Goal: Task Accomplishment & Management: Use online tool/utility

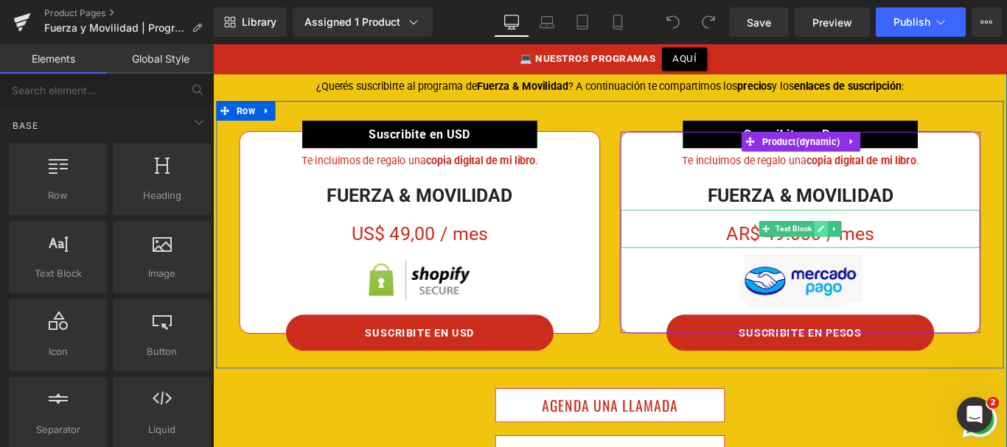
click at [892, 248] on icon at bounding box center [896, 252] width 8 height 9
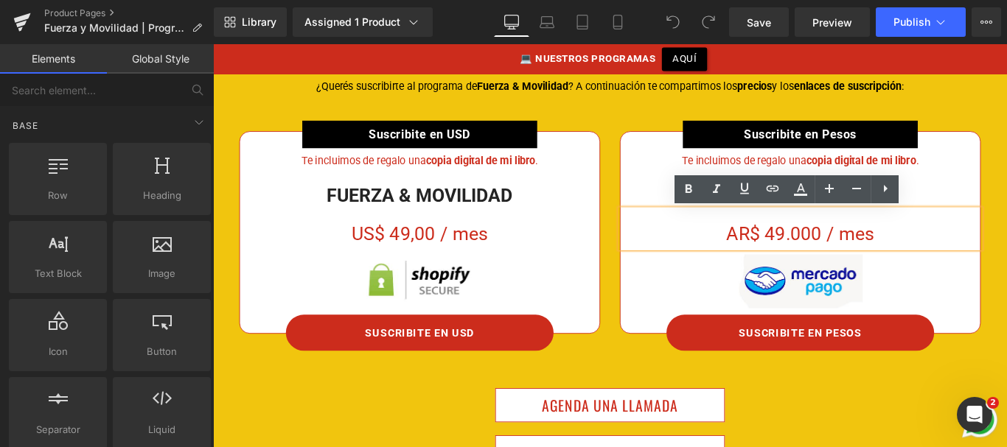
click at [847, 254] on div "AR$ 49.000 / mes" at bounding box center [873, 252] width 404 height 43
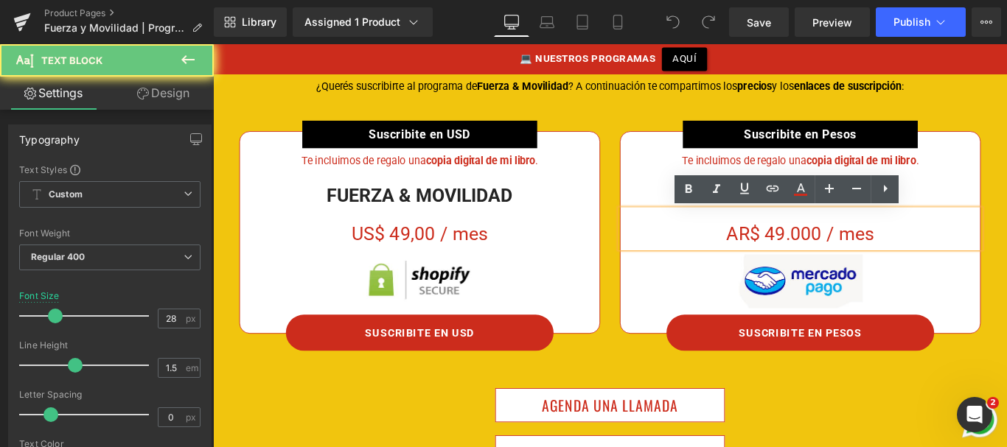
click at [849, 261] on div "AR$ 49.000 / mes" at bounding box center [873, 252] width 404 height 43
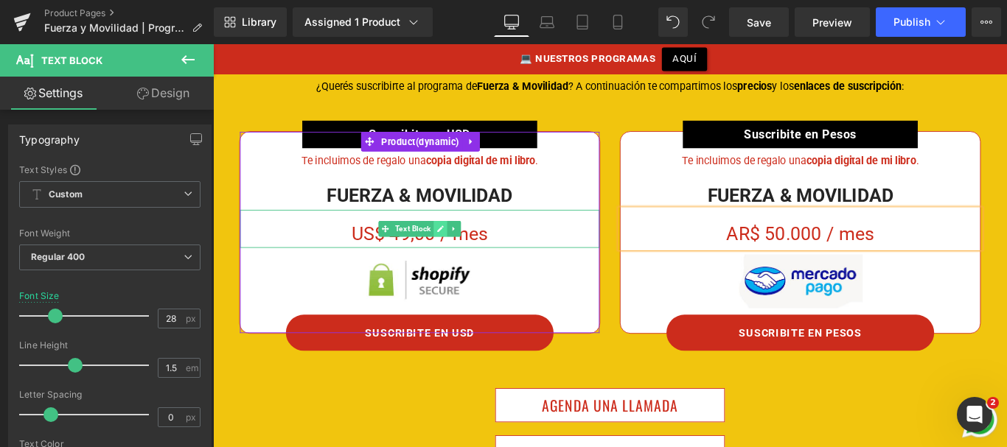
click at [464, 253] on icon at bounding box center [468, 252] width 8 height 9
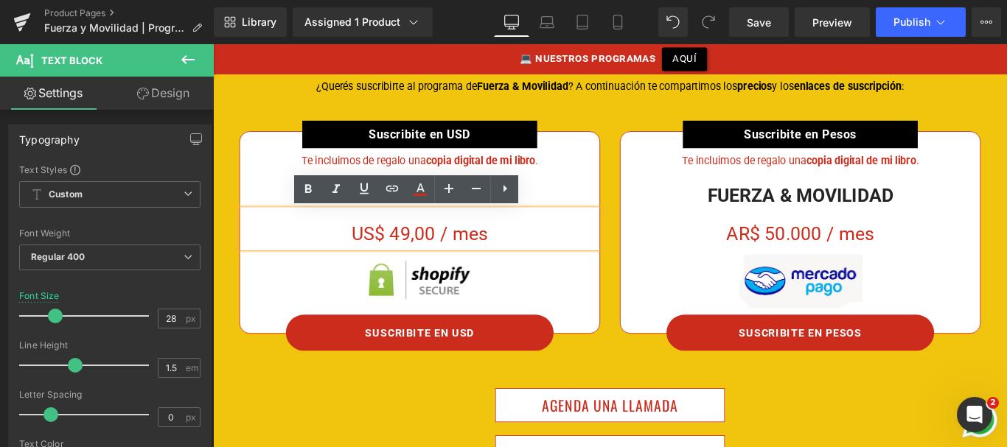
click at [426, 255] on div "US$ 49,00 / mes" at bounding box center [445, 252] width 404 height 43
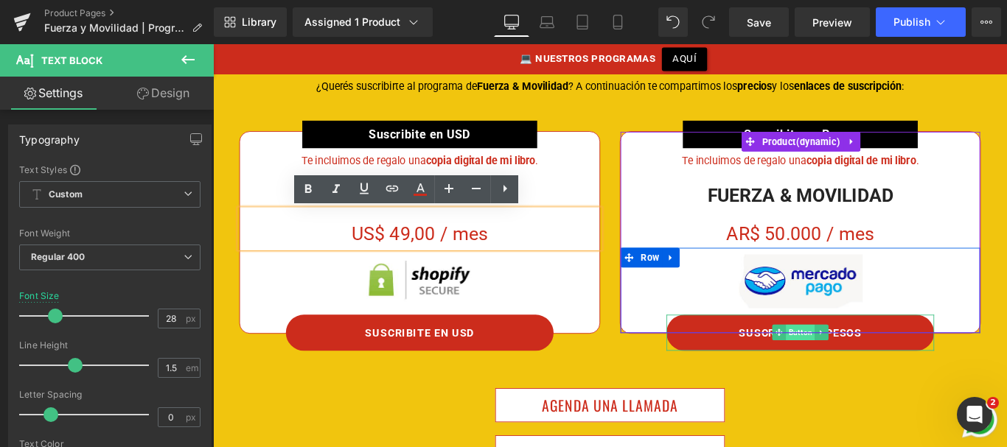
click at [866, 373] on span "Button" at bounding box center [873, 369] width 32 height 18
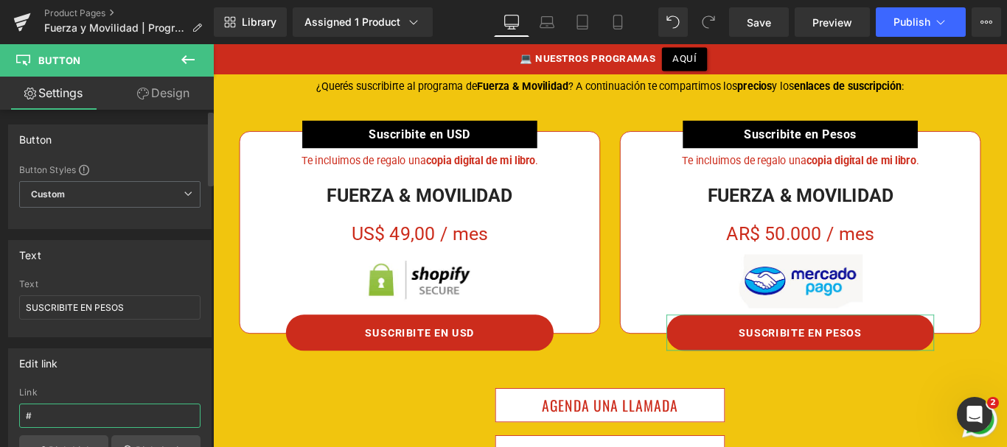
click at [109, 414] on input "#" at bounding box center [109, 416] width 181 height 24
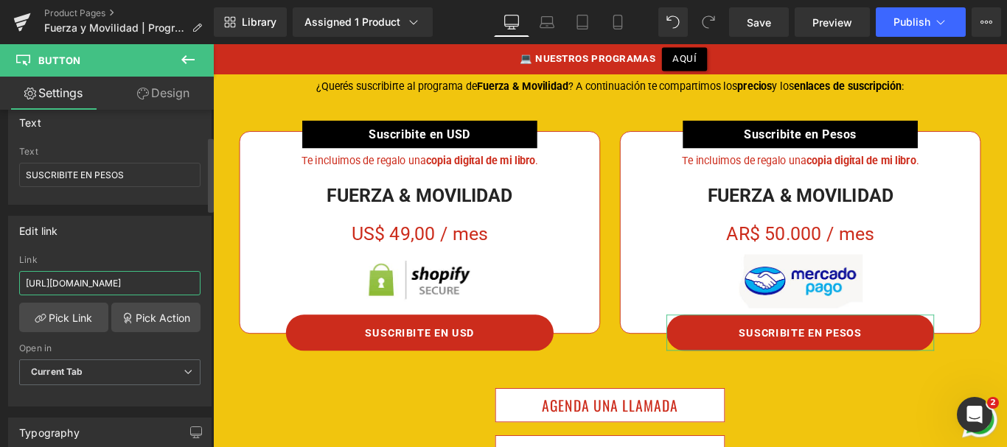
scroll to position [184, 0]
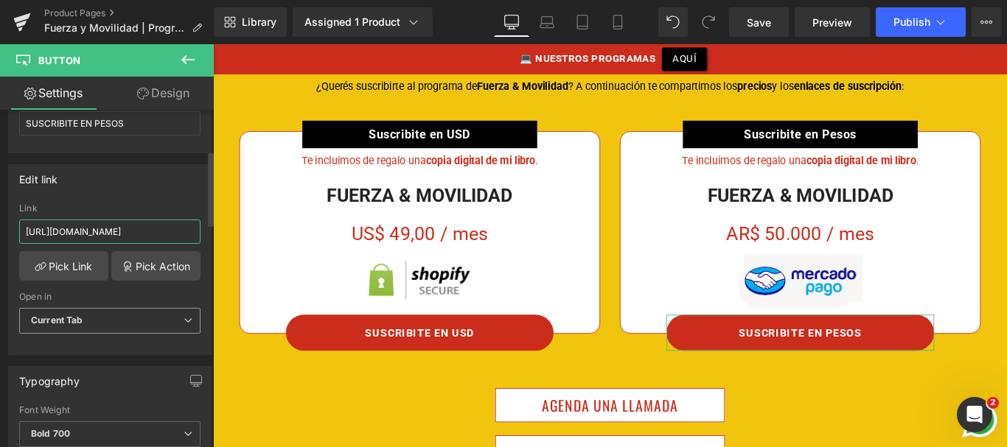
type input "[URL][DOMAIN_NAME]"
click at [126, 321] on span "Current Tab" at bounding box center [109, 321] width 181 height 26
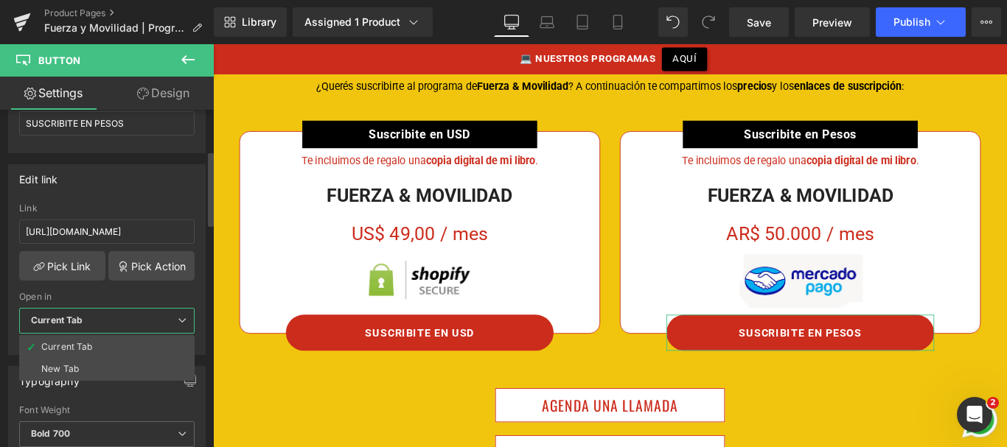
scroll to position [0, 0]
click at [97, 372] on li "New Tab" at bounding box center [106, 369] width 175 height 22
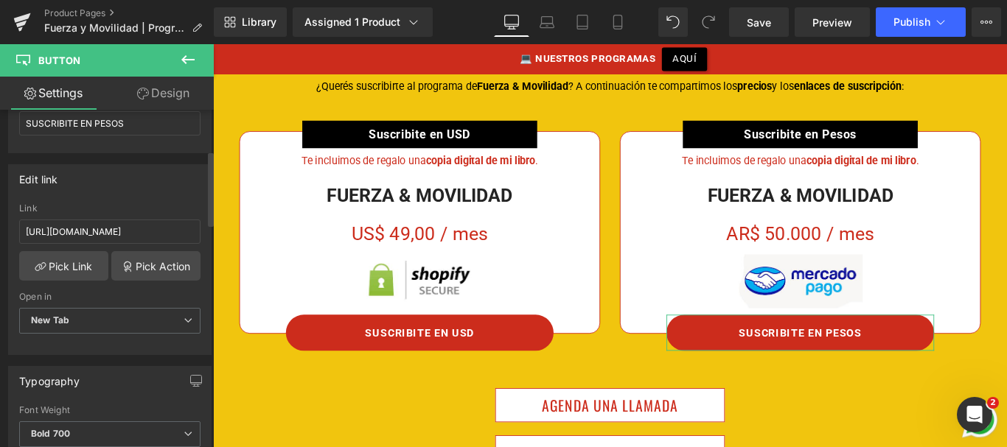
click at [116, 192] on div "Edit link" at bounding box center [110, 179] width 202 height 28
click at [769, 20] on span "Save" at bounding box center [759, 22] width 24 height 15
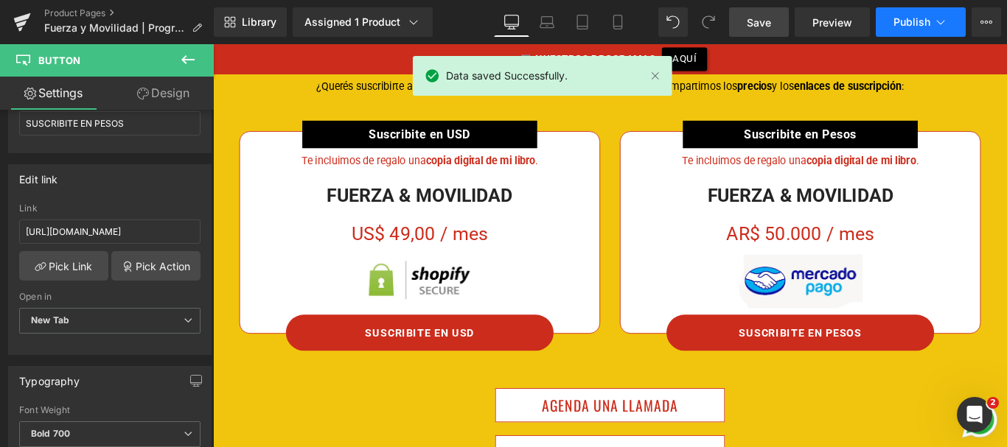
click at [913, 19] on span "Publish" at bounding box center [911, 22] width 37 height 12
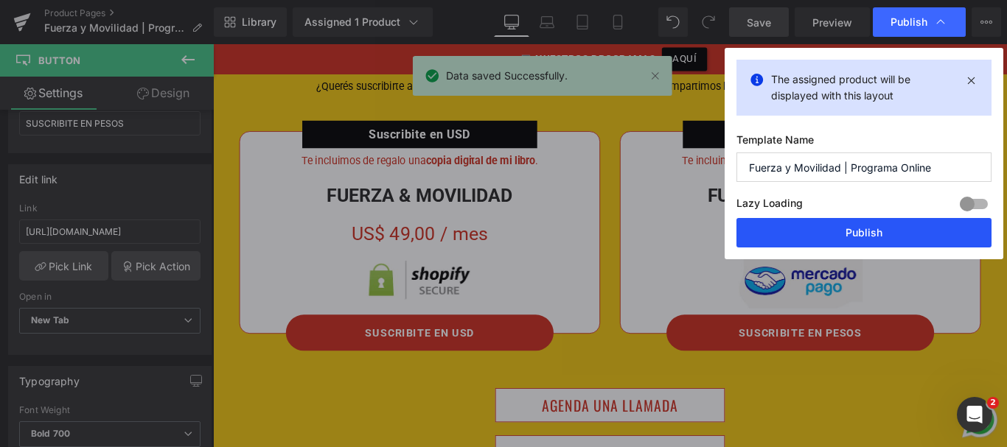
click at [857, 232] on button "Publish" at bounding box center [863, 232] width 255 height 29
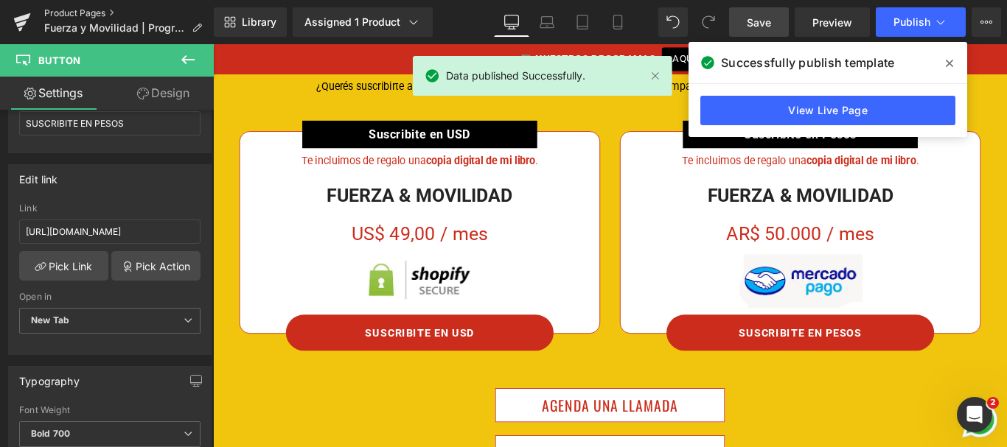
click at [94, 12] on link "Product Pages" at bounding box center [129, 13] width 170 height 12
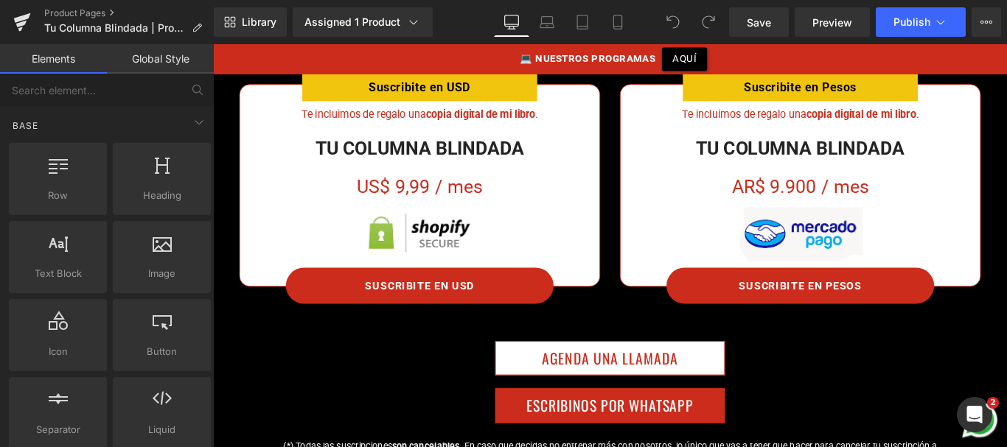
scroll to position [500, 0]
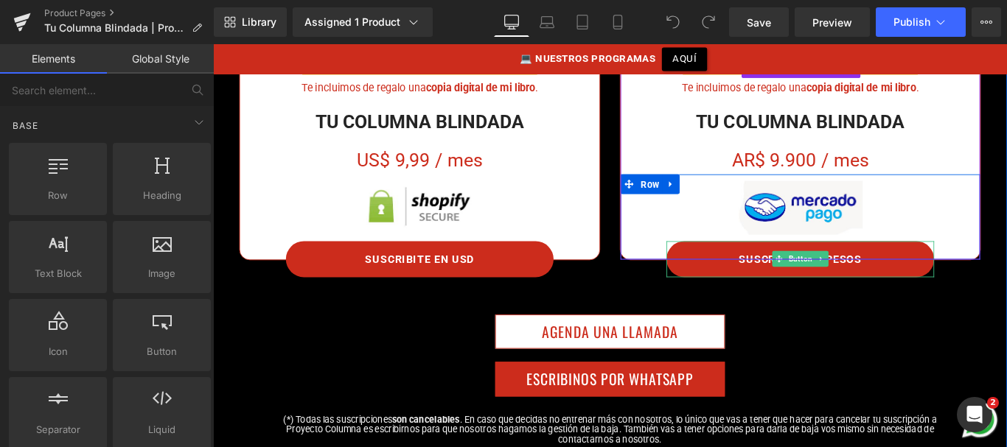
drag, startPoint x: 882, startPoint y: 293, endPoint x: 265, endPoint y: 386, distance: 624.8
click at [882, 293] on span "Button" at bounding box center [873, 285] width 32 height 18
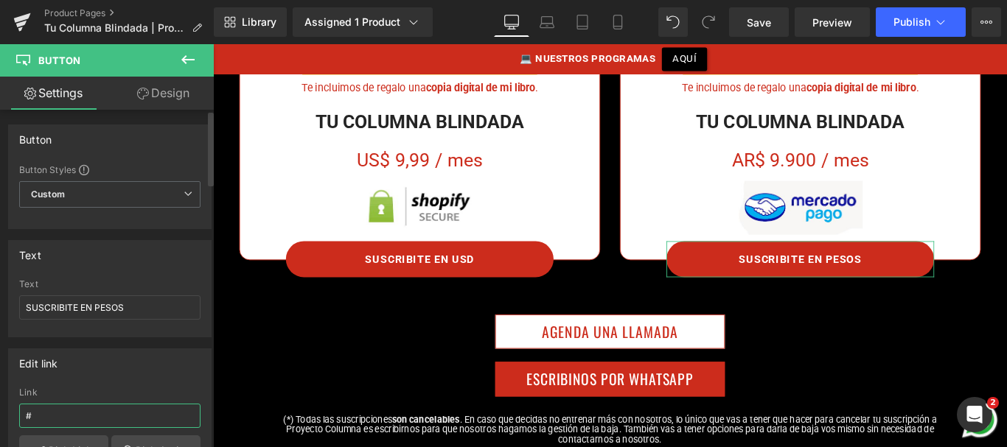
click at [81, 412] on input "#" at bounding box center [109, 416] width 181 height 24
paste input "https://www.mercadopago.com.ar/subscriptions/checkout?preapproval_plan_id=21f41…"
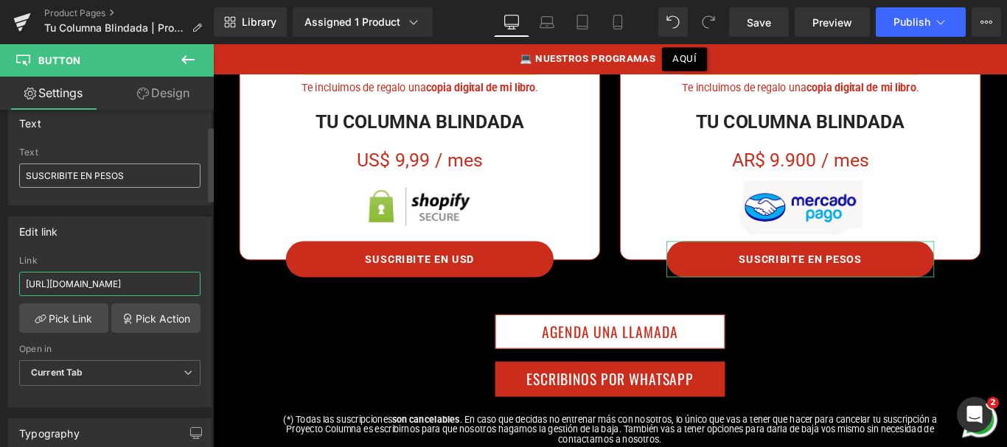
scroll to position [172, 0]
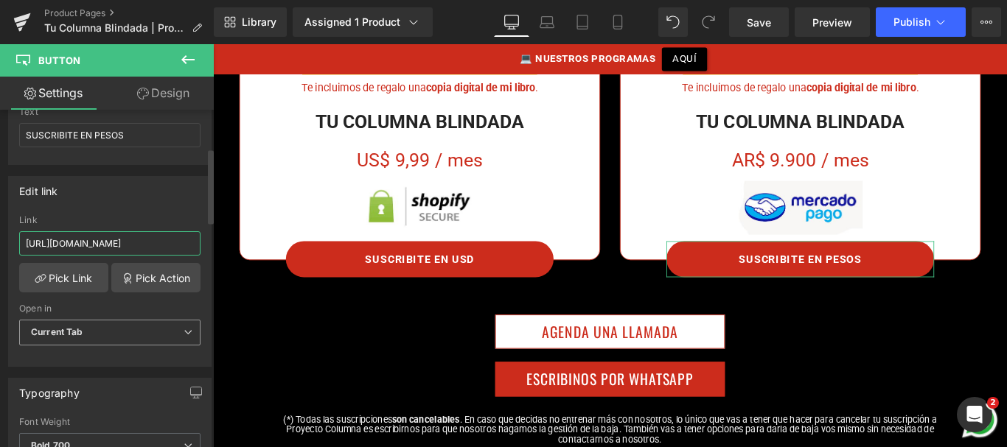
type input "https://www.mercadopago.com.ar/subscriptions/checkout?preapproval_plan_id=21f41…"
click at [126, 325] on span "Current Tab" at bounding box center [109, 333] width 181 height 26
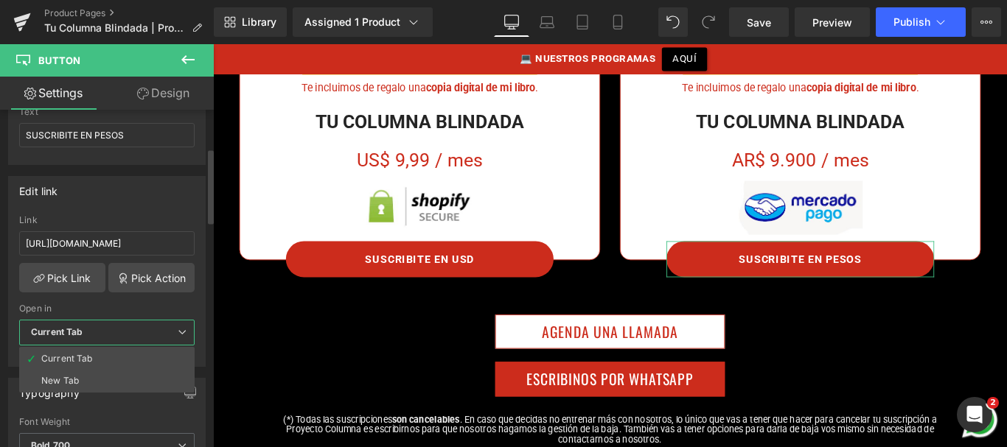
scroll to position [0, 0]
click at [98, 374] on li "New Tab" at bounding box center [106, 381] width 175 height 22
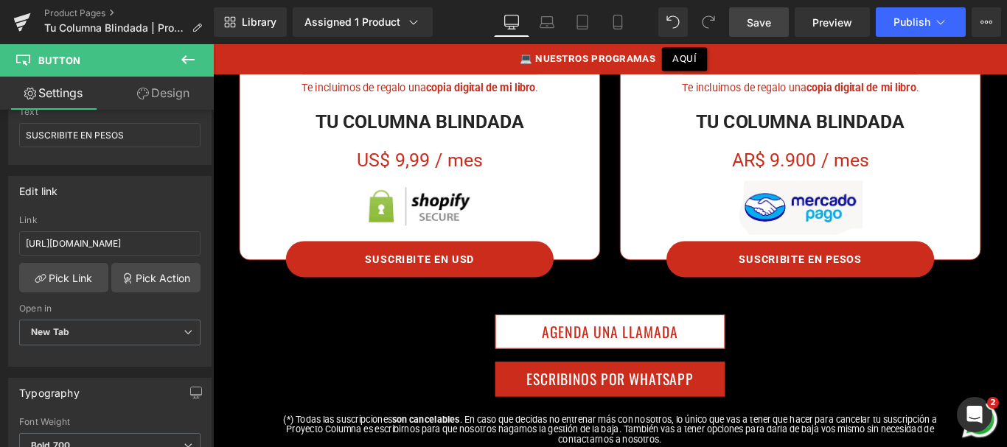
click at [752, 25] on span "Save" at bounding box center [759, 22] width 24 height 15
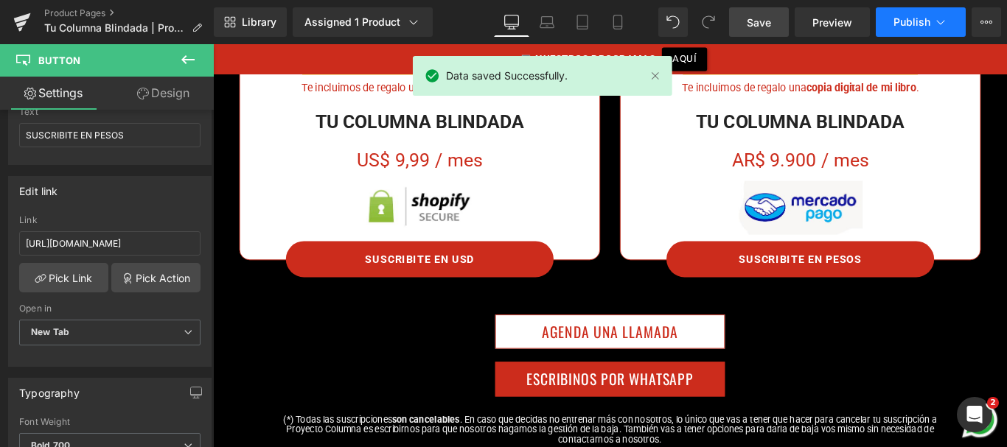
click at [910, 9] on button "Publish" at bounding box center [921, 21] width 90 height 29
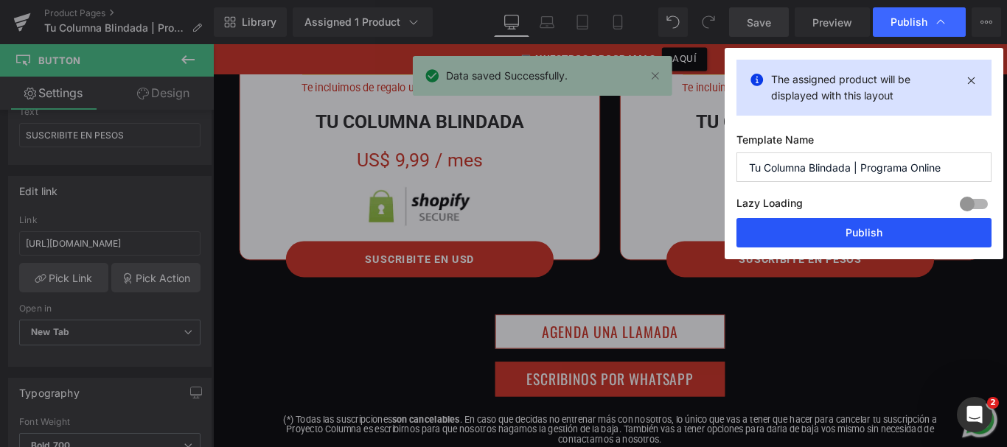
click at [863, 231] on button "Publish" at bounding box center [863, 232] width 255 height 29
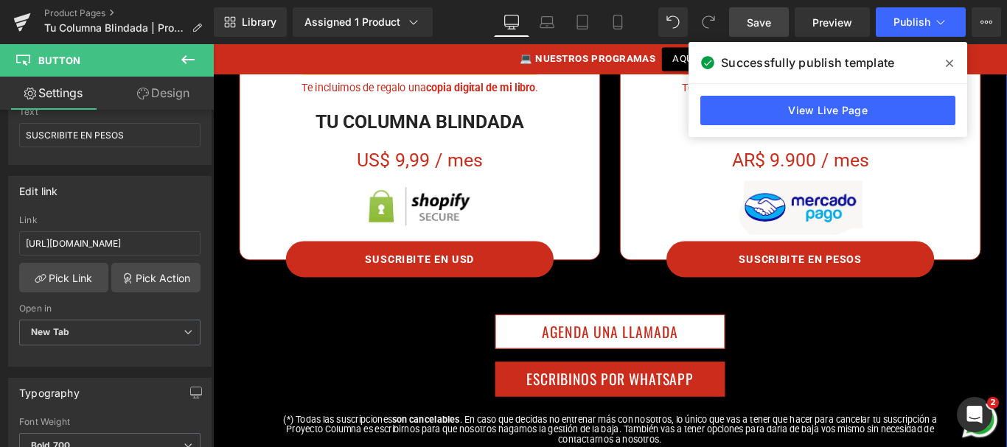
click at [430, 335] on div "Image TU COLUMNA BLINDADA Heading Row ¿Querés suscribirte al programa de Tu Col…" at bounding box center [659, 127] width 892 height 763
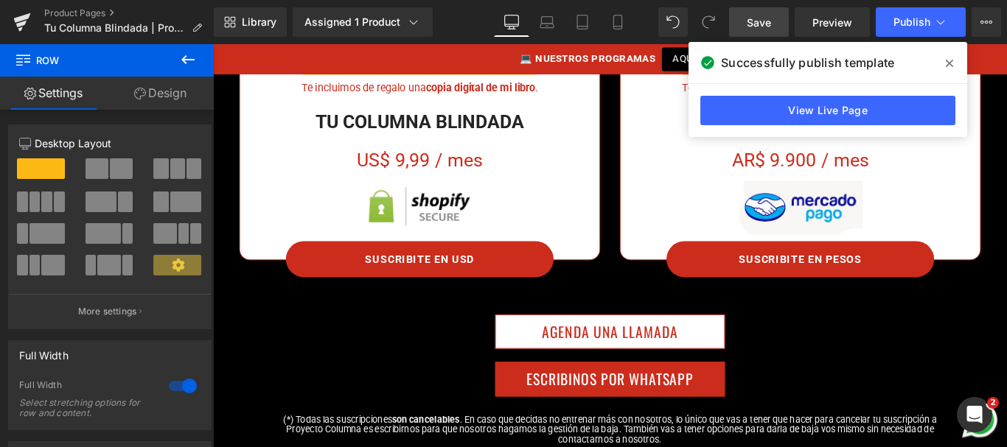
click at [947, 62] on icon at bounding box center [949, 63] width 7 height 7
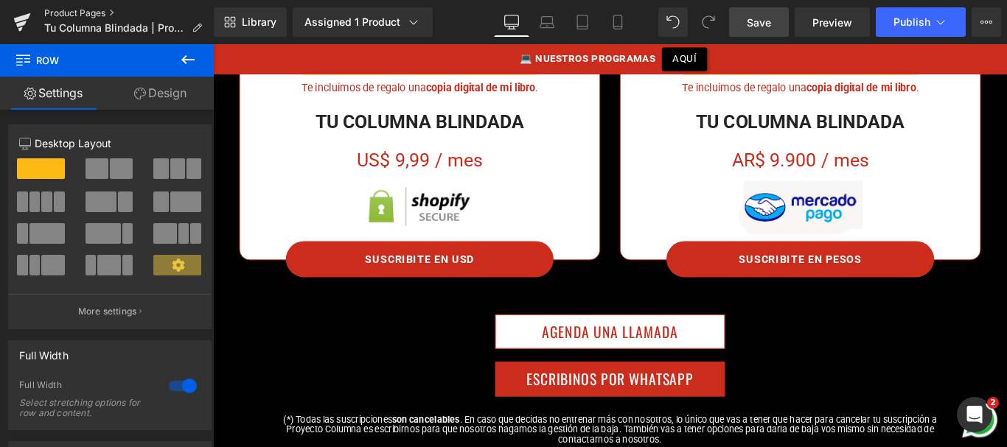
click at [86, 13] on link "Product Pages" at bounding box center [129, 13] width 170 height 12
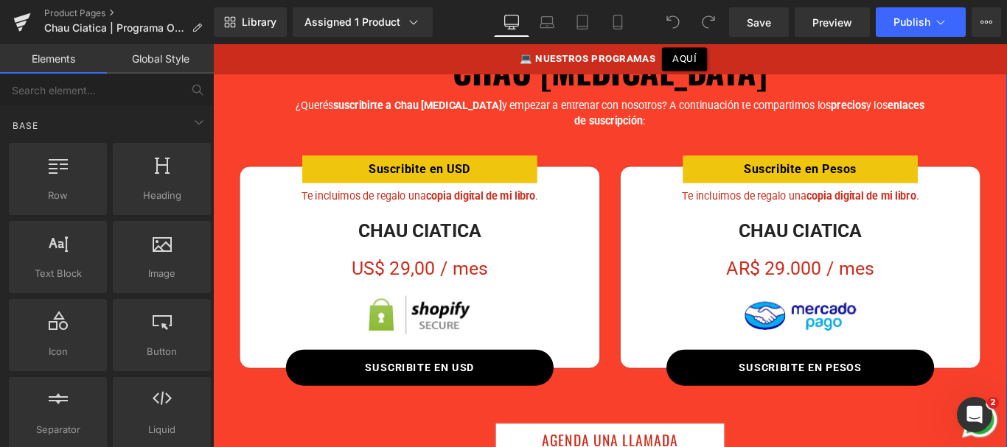
scroll to position [355, 0]
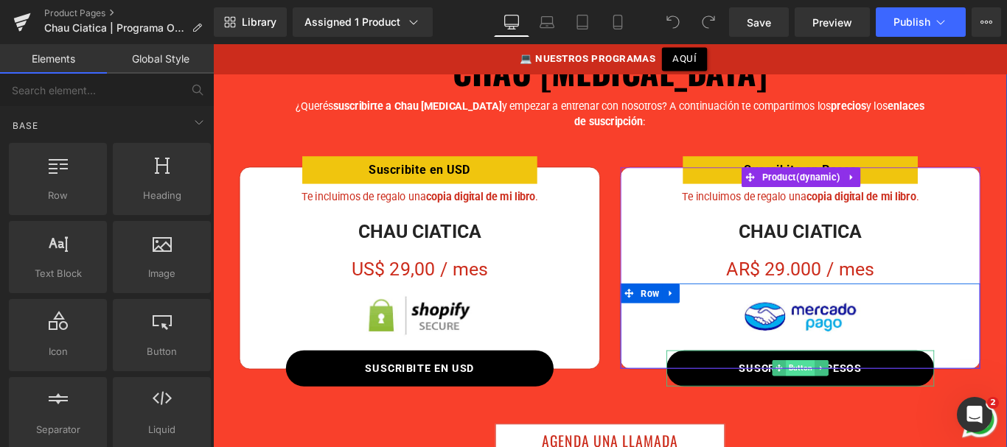
click at [868, 411] on span "Button" at bounding box center [873, 409] width 32 height 18
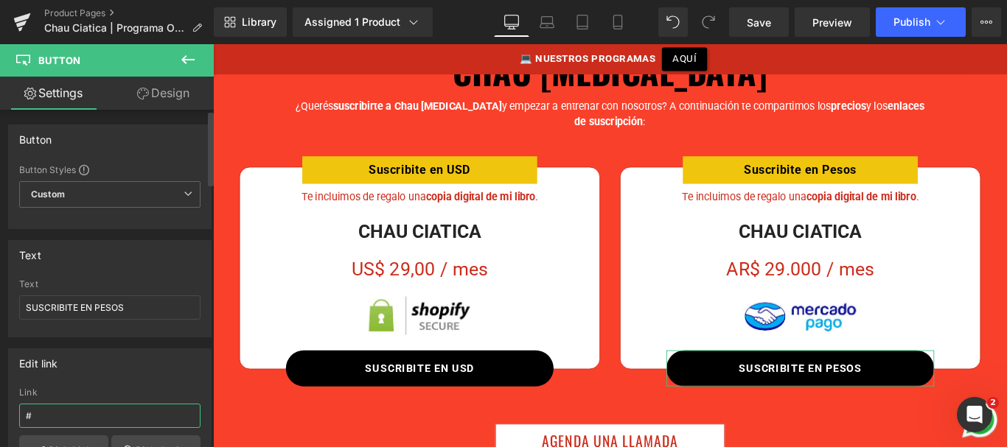
click at [100, 414] on input "#" at bounding box center [109, 416] width 181 height 24
paste input "https://www.mercadopago.com.ar/subscriptions/checkout?preapproval_plan_id=85af2…"
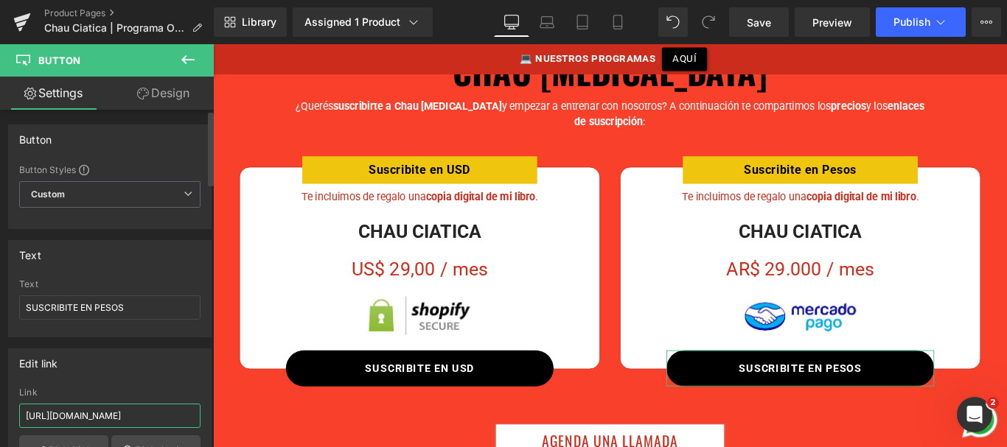
type input "https://www.mercadopago.com.ar/subscriptions/checkout?preapproval_plan_id=85af2…"
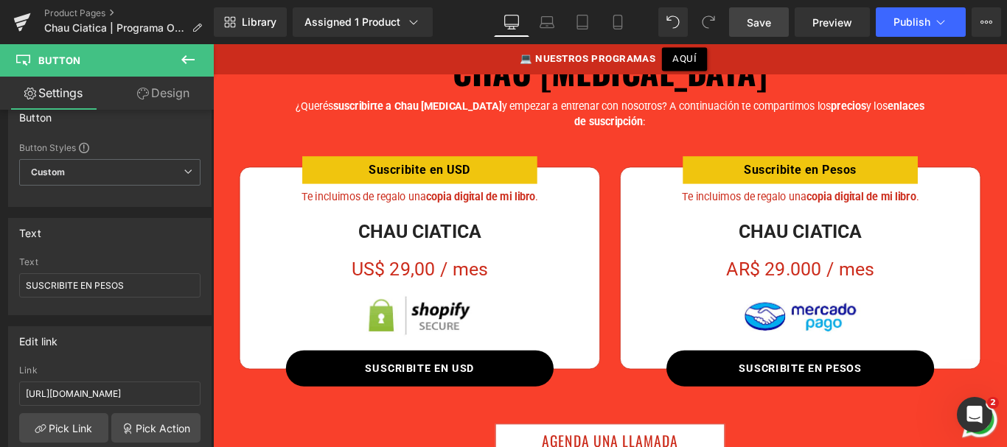
click at [753, 13] on link "Save" at bounding box center [759, 21] width 60 height 29
click at [890, 16] on button "Publish" at bounding box center [921, 21] width 90 height 29
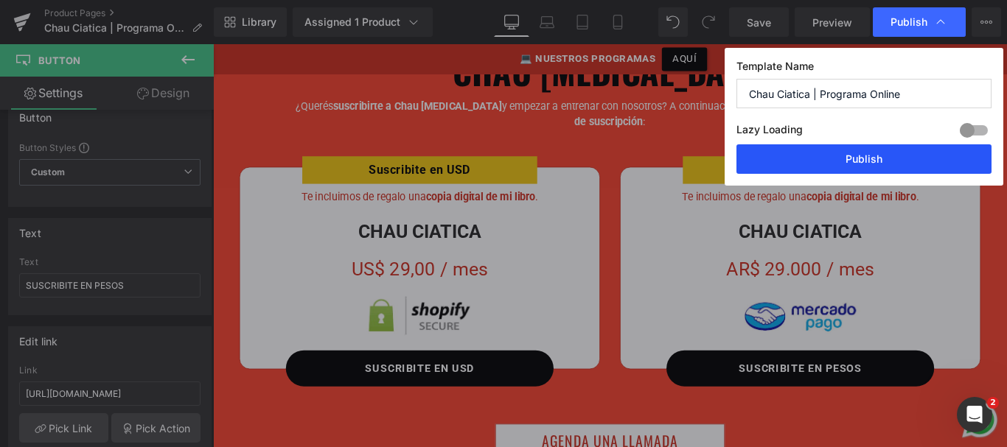
click at [833, 161] on button "Publish" at bounding box center [863, 158] width 255 height 29
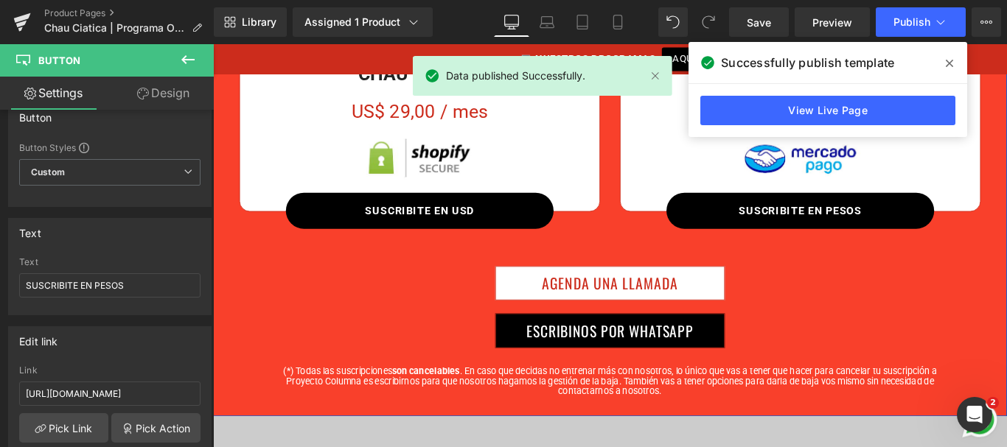
scroll to position [512, 0]
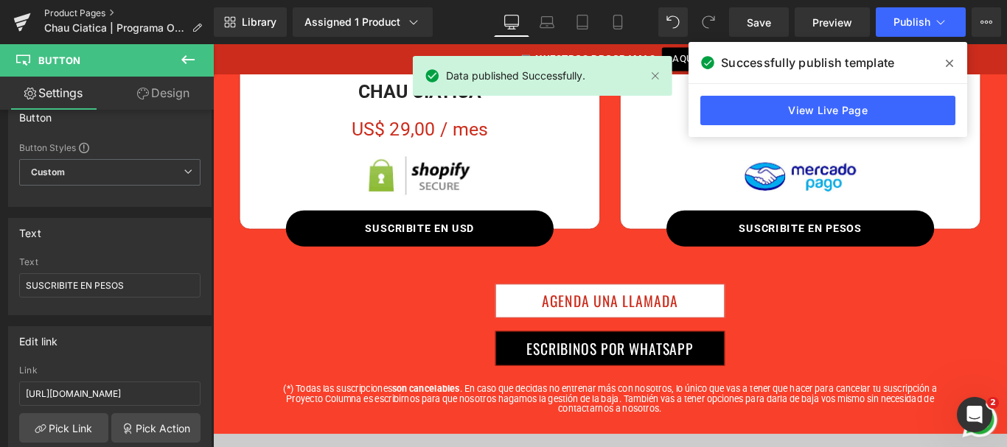
click at [77, 13] on link "Product Pages" at bounding box center [129, 13] width 170 height 12
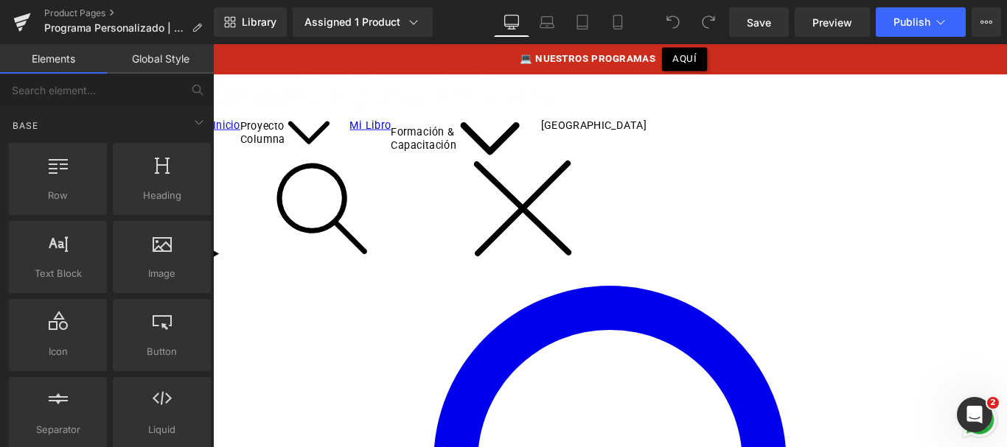
scroll to position [441, 0]
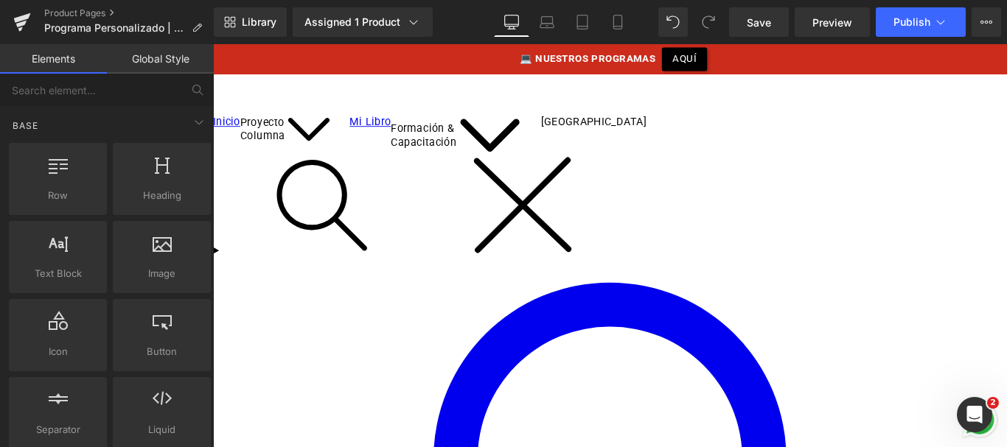
click at [213, 44] on span "Button" at bounding box center [213, 44] width 0 height 0
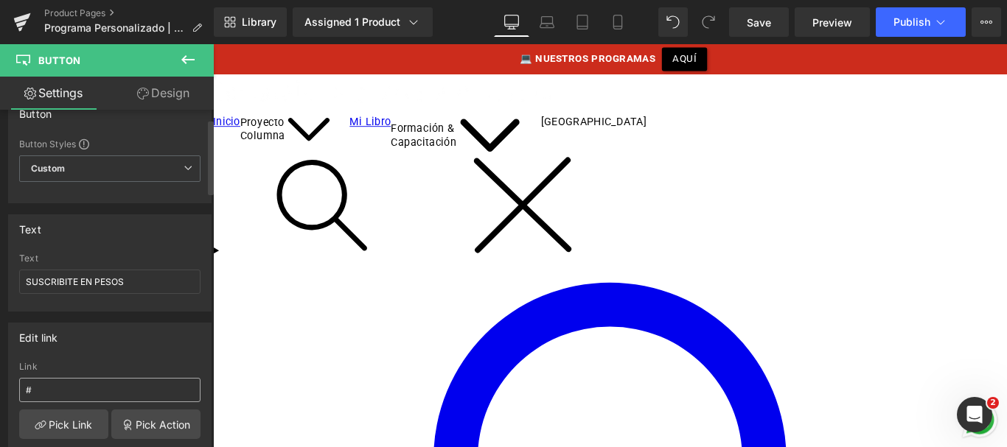
scroll to position [46, 0]
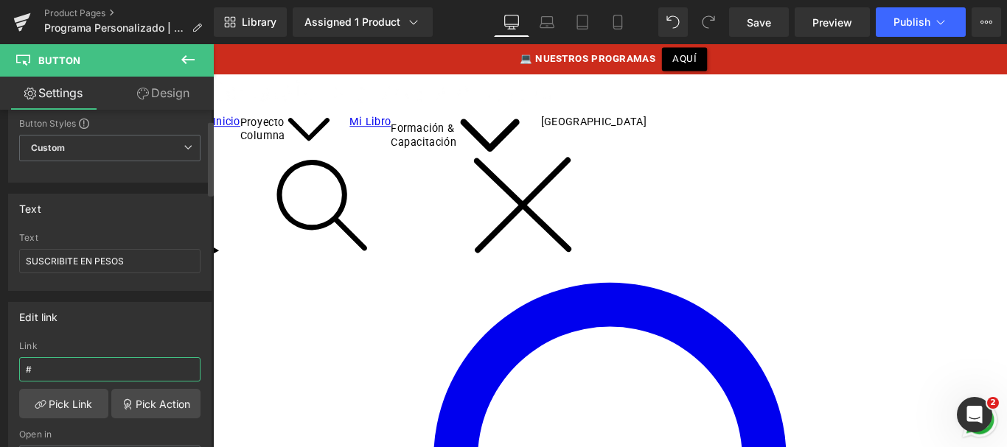
click at [87, 374] on input "#" at bounding box center [109, 370] width 181 height 24
paste input "https://www.mercadopago.com.ar/subscriptions/checkout?preapproval_plan_id=e59d4…"
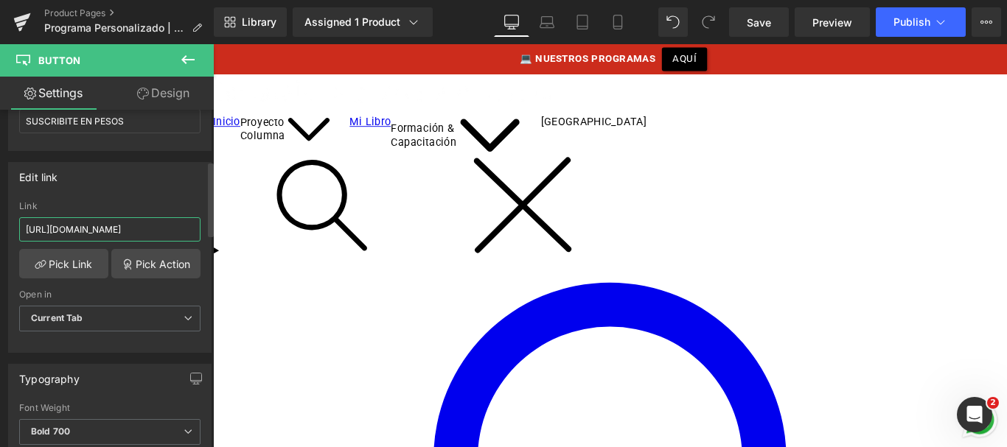
scroll to position [237, 0]
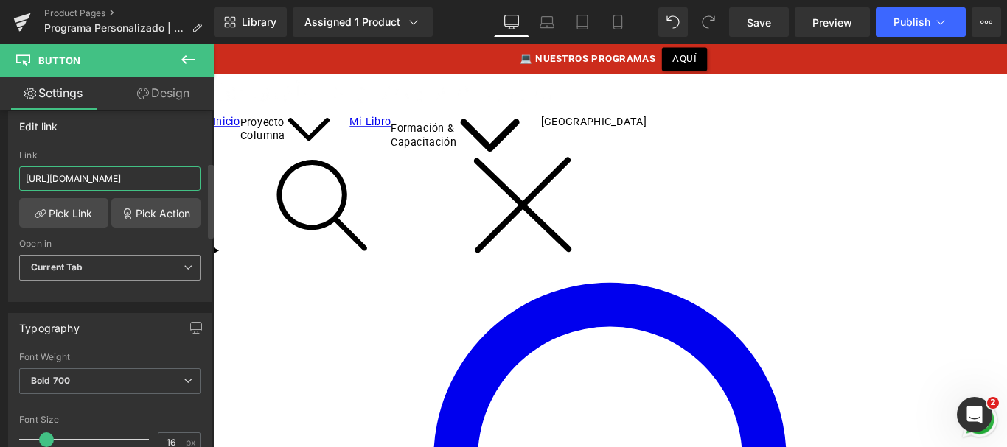
type input "https://www.mercadopago.com.ar/subscriptions/checkout?preapproval_plan_id=e59d4…"
click at [70, 274] on span "Current Tab" at bounding box center [109, 268] width 181 height 26
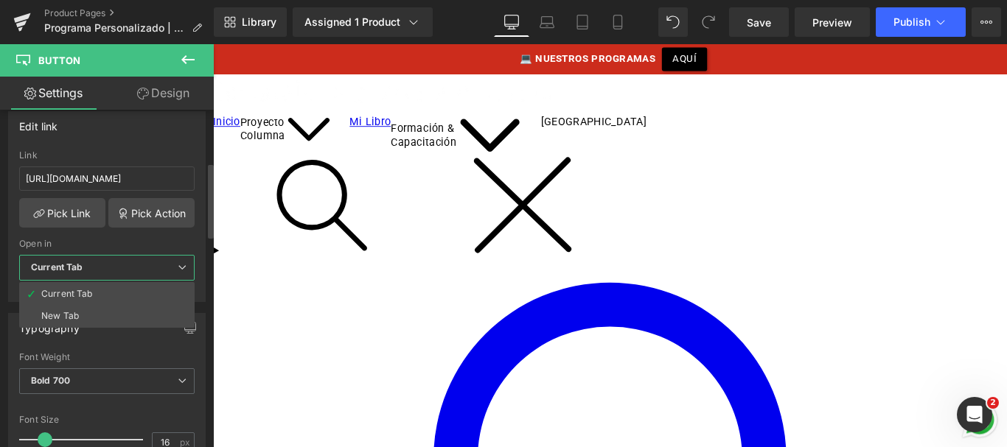
scroll to position [0, 0]
click at [76, 324] on li "New Tab" at bounding box center [106, 316] width 175 height 22
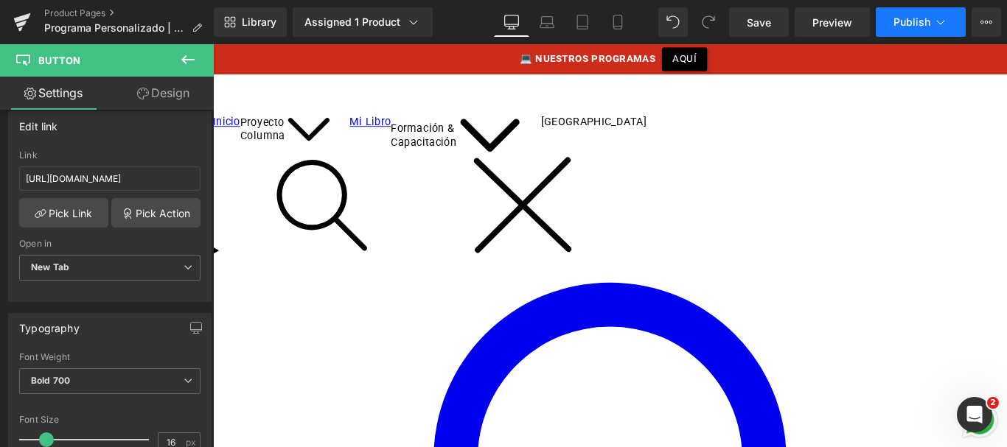
click at [888, 24] on button "Publish" at bounding box center [921, 21] width 90 height 29
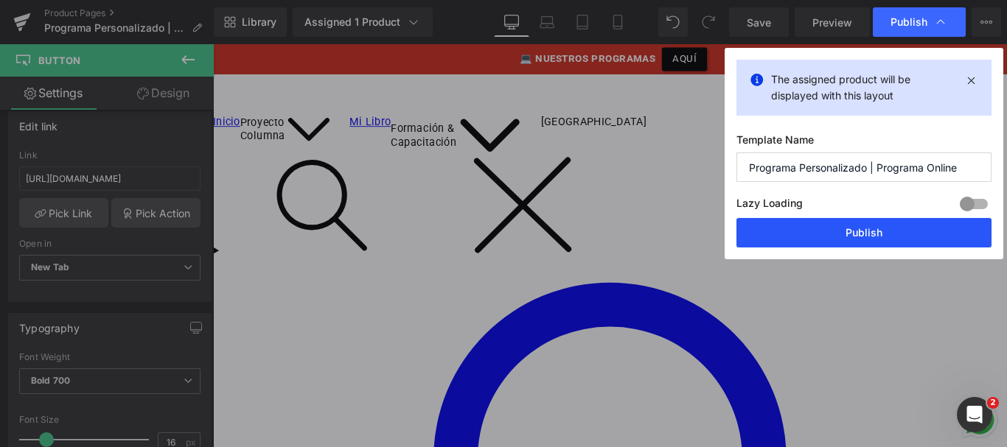
click at [803, 234] on button "Publish" at bounding box center [863, 232] width 255 height 29
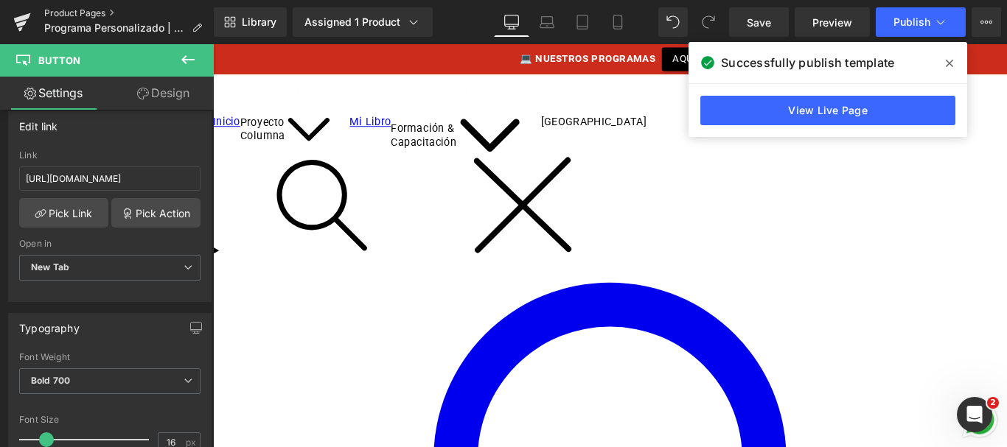
click at [88, 10] on link "Product Pages" at bounding box center [129, 13] width 170 height 12
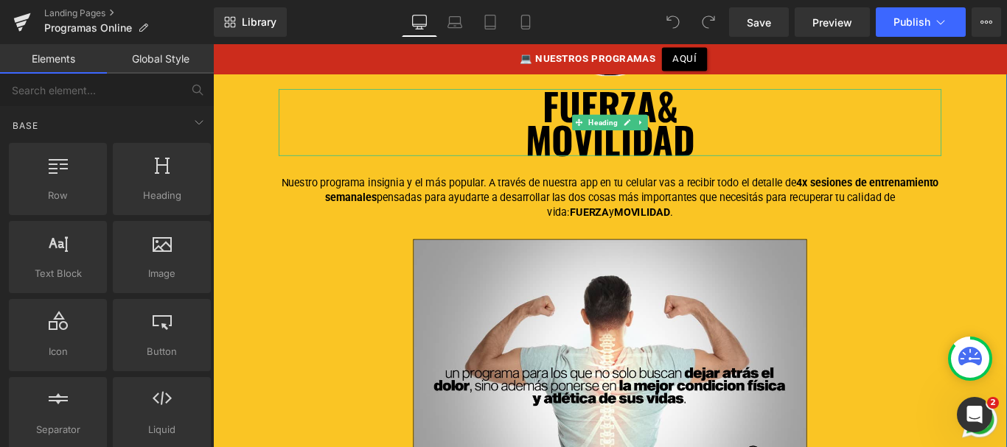
scroll to position [1628, 0]
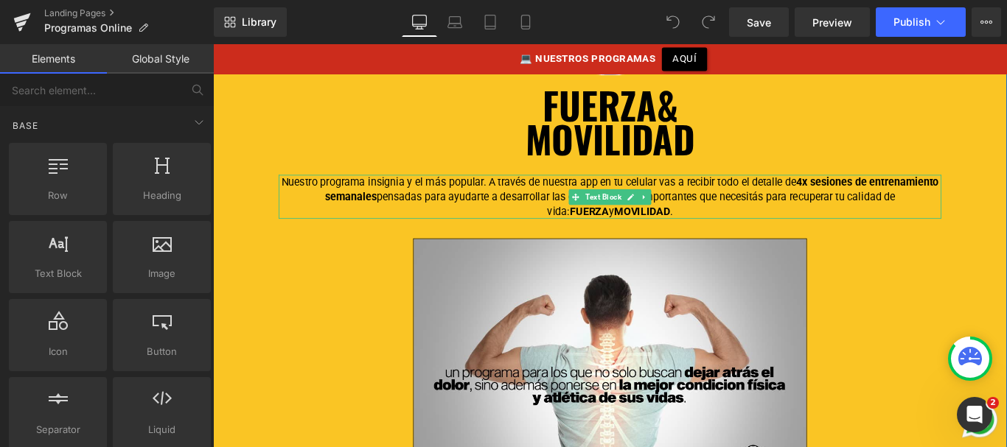
click at [579, 194] on p "Nuestro programa insignia y el más popular. A través de nuestra app en tu celul…" at bounding box center [659, 215] width 745 height 49
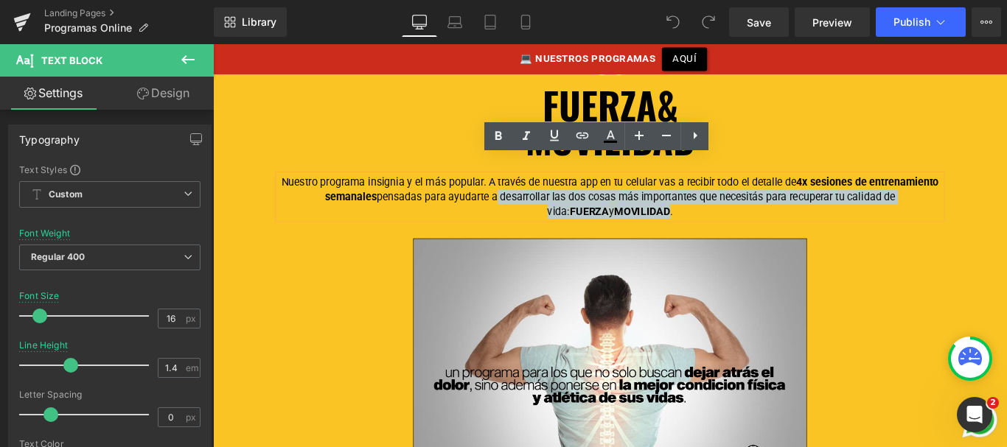
drag, startPoint x: 569, startPoint y: 194, endPoint x: 728, endPoint y: 219, distance: 161.2
click at [725, 210] on p "Nuestro programa insignia y el más popular. A través de nuestra app en tu celul…" at bounding box center [659, 215] width 745 height 49
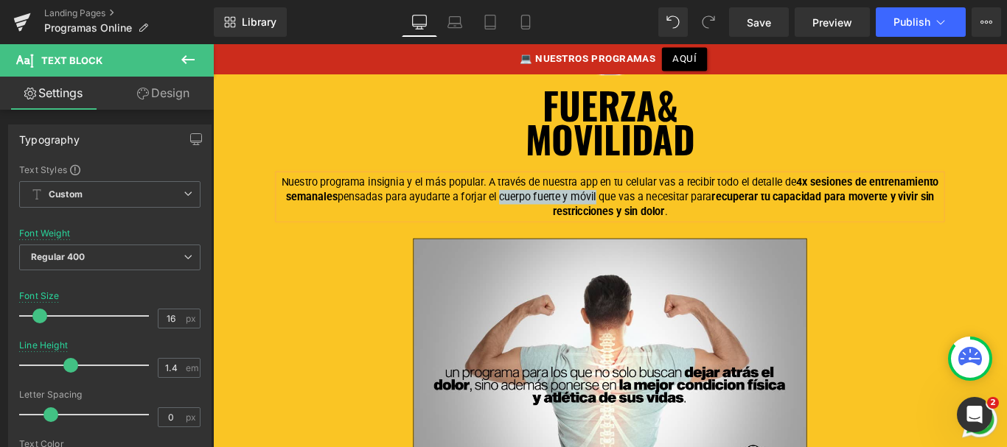
drag, startPoint x: 621, startPoint y: 195, endPoint x: 731, endPoint y: 200, distance: 110.7
click at [731, 200] on p "Nuestro programa insignia y el más popular. A través de nuestra app en tu celul…" at bounding box center [659, 215] width 745 height 49
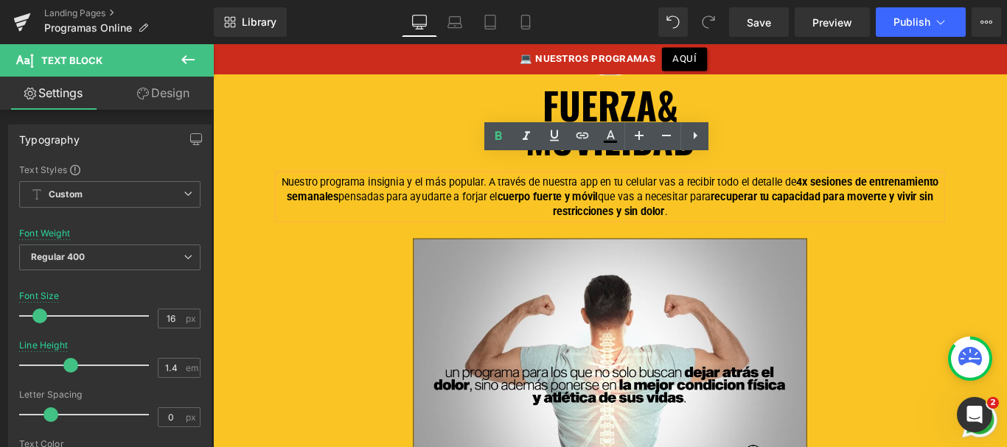
click at [687, 203] on p "Nuestro programa insignia y el más popular. A través de nuestra app en tu celul…" at bounding box center [659, 215] width 745 height 49
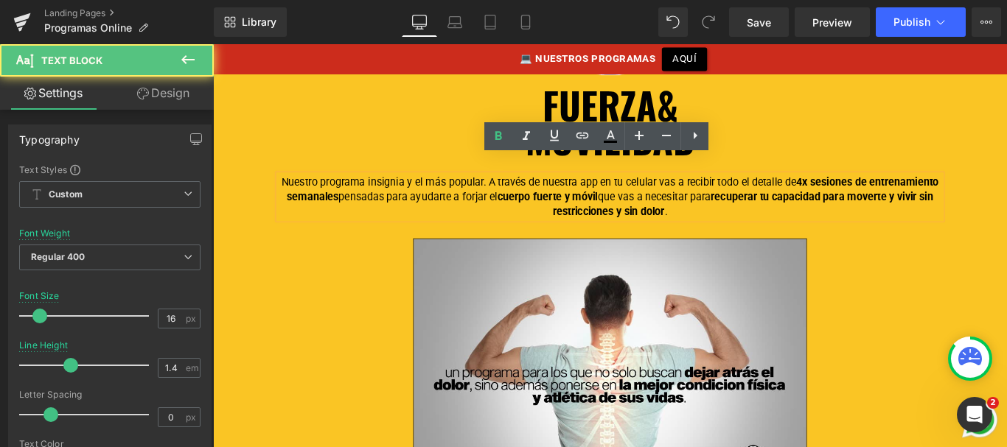
click at [636, 209] on strong "cuerpo fuerte y móvil" at bounding box center [589, 216] width 113 height 14
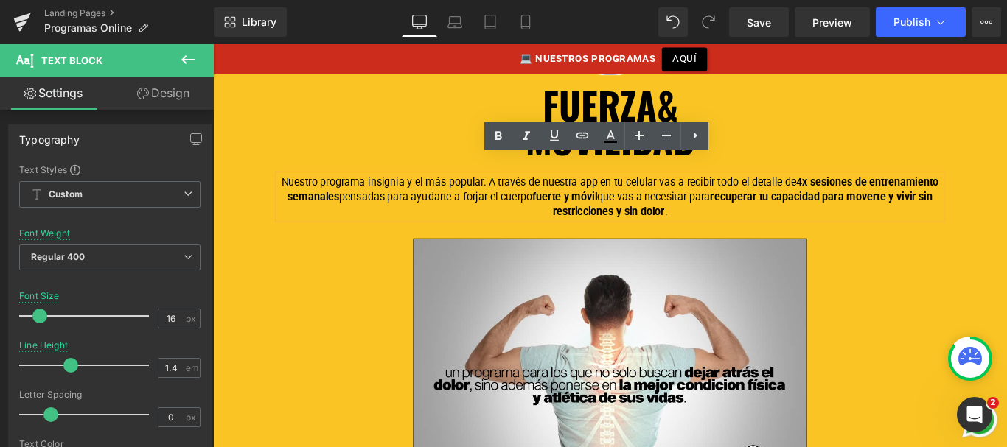
click at [645, 209] on strong "fuerte y móvil" at bounding box center [608, 216] width 73 height 14
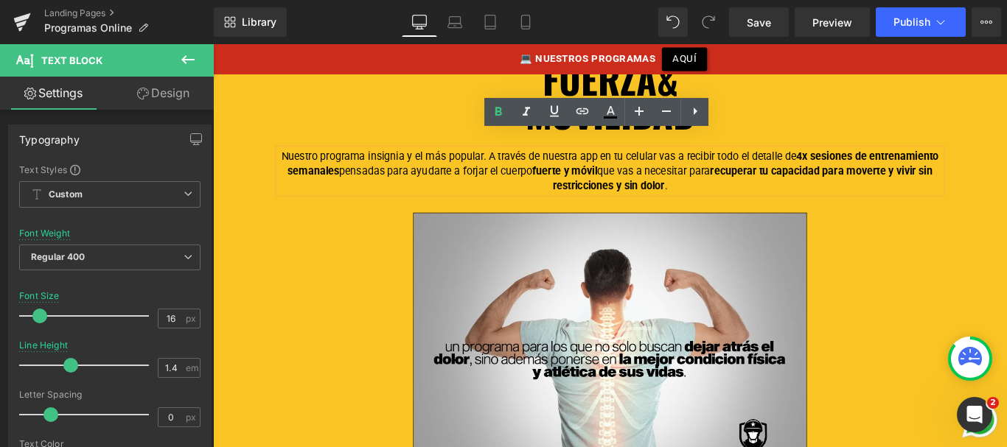
scroll to position [1661, 0]
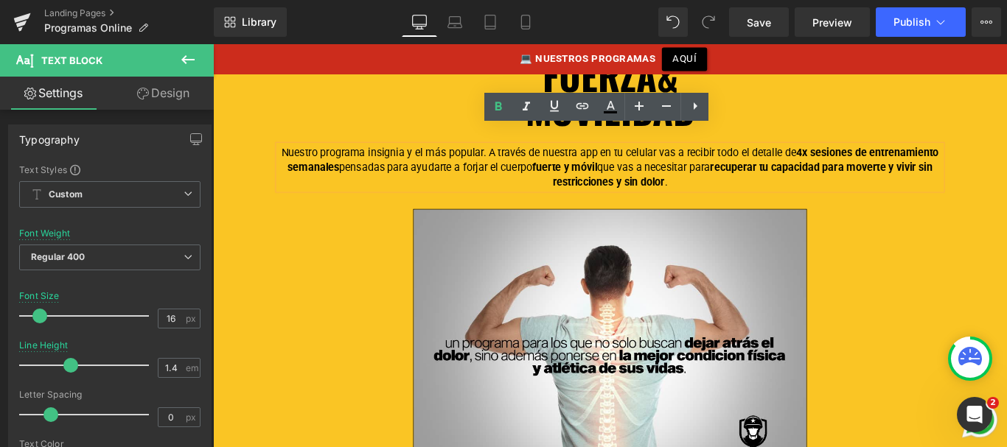
click at [780, 175] on p "Nuestro programa insignia y el más popular. A través de nuestra app en tu celul…" at bounding box center [659, 182] width 745 height 49
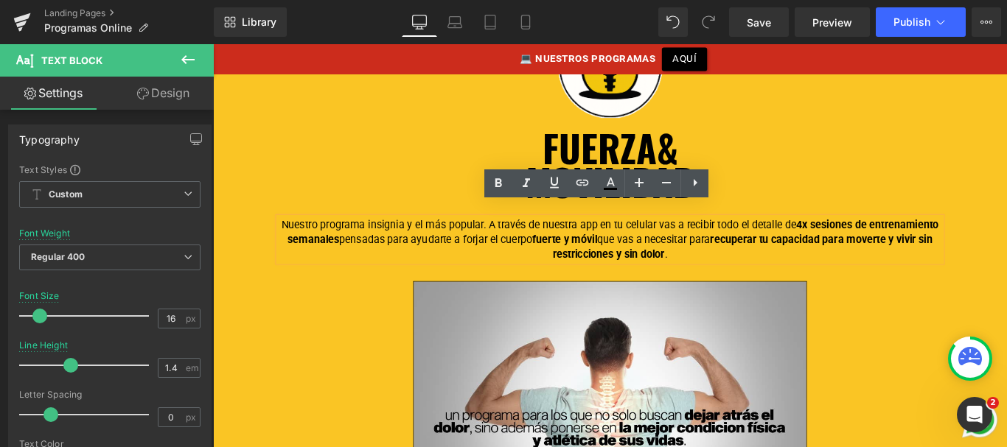
scroll to position [1569, 0]
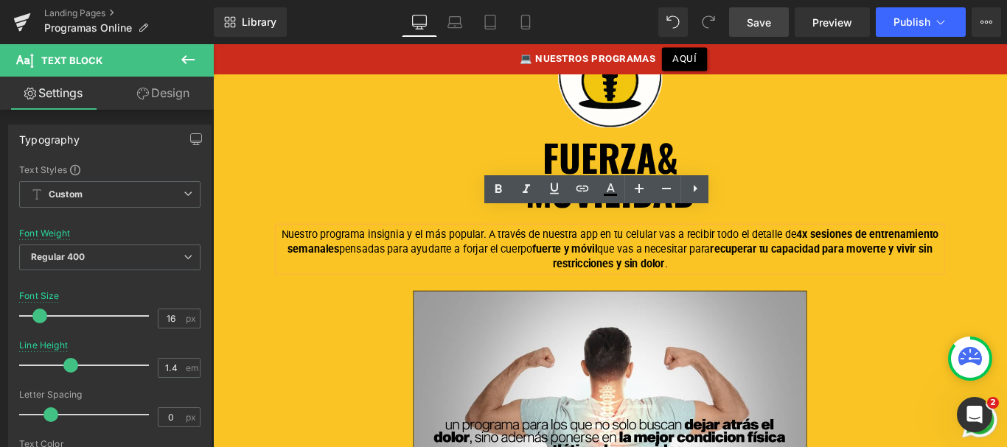
click at [764, 26] on span "Save" at bounding box center [759, 22] width 24 height 15
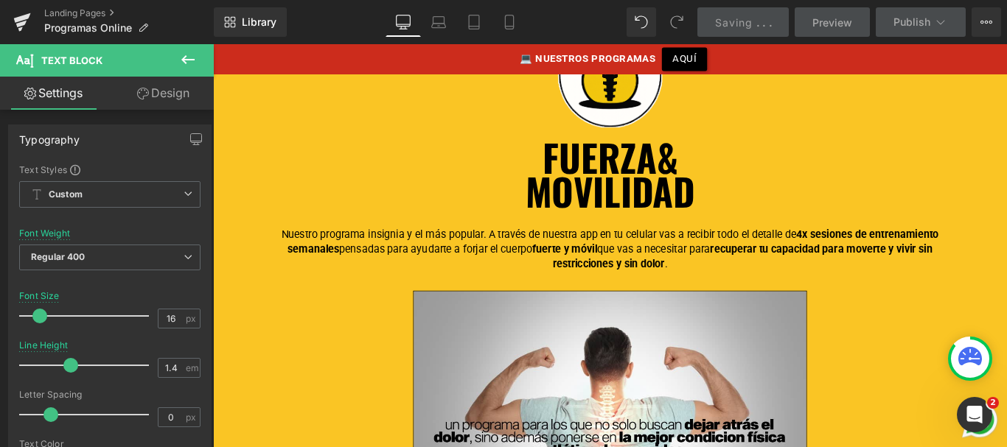
click at [764, 26] on span "." at bounding box center [763, 22] width 3 height 13
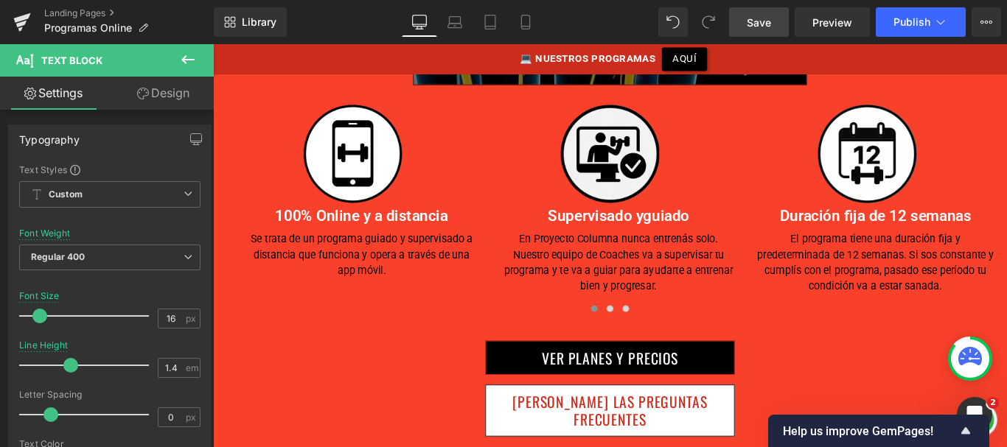
scroll to position [3577, 0]
